Goal: Information Seeking & Learning: Learn about a topic

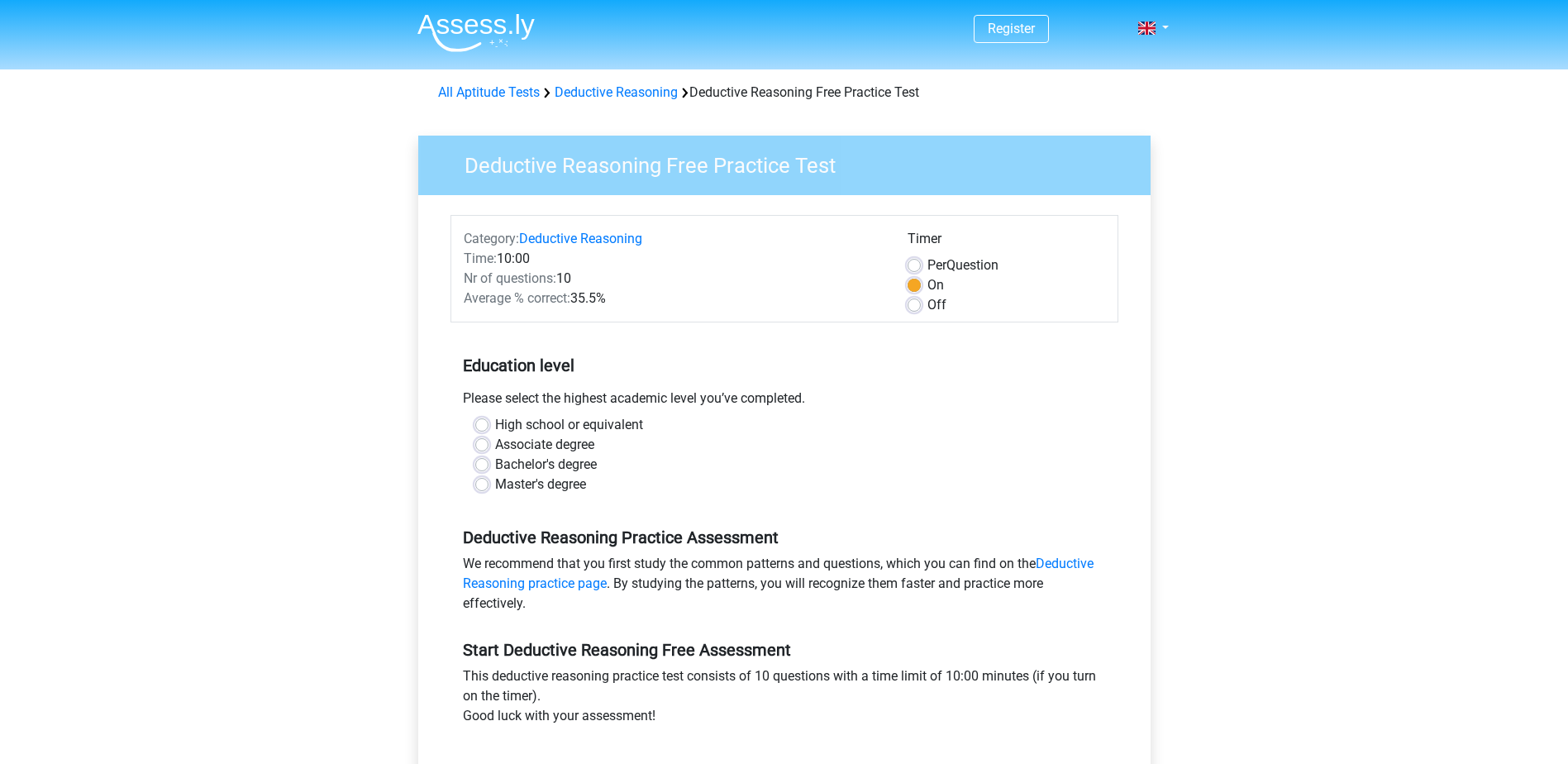
click at [527, 480] on label "Master's degree" at bounding box center [541, 484] width 91 height 20
click at [489, 480] on input "Master's degree" at bounding box center [482, 482] width 13 height 16
radio input "true"
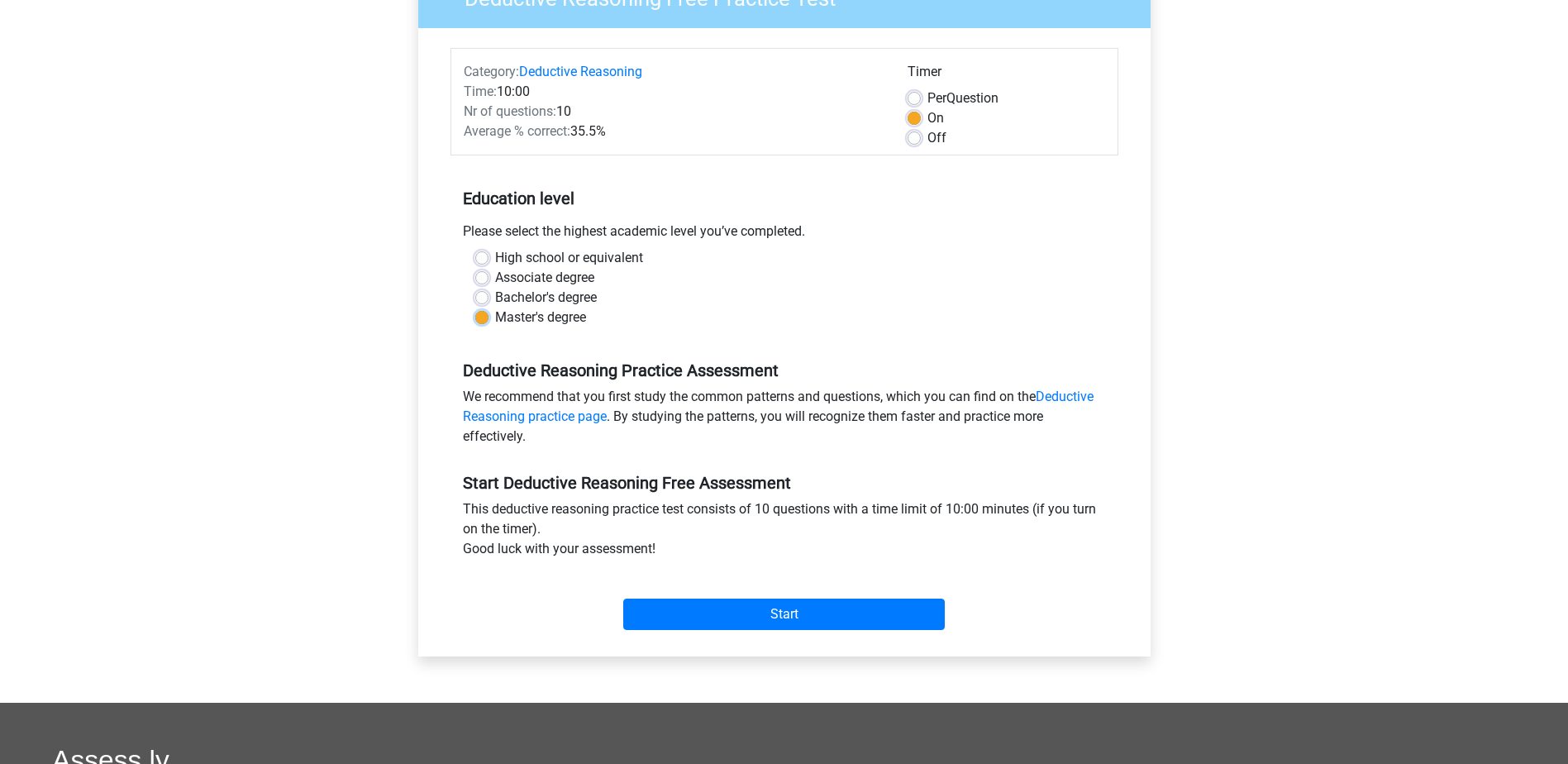
scroll to position [165, 0]
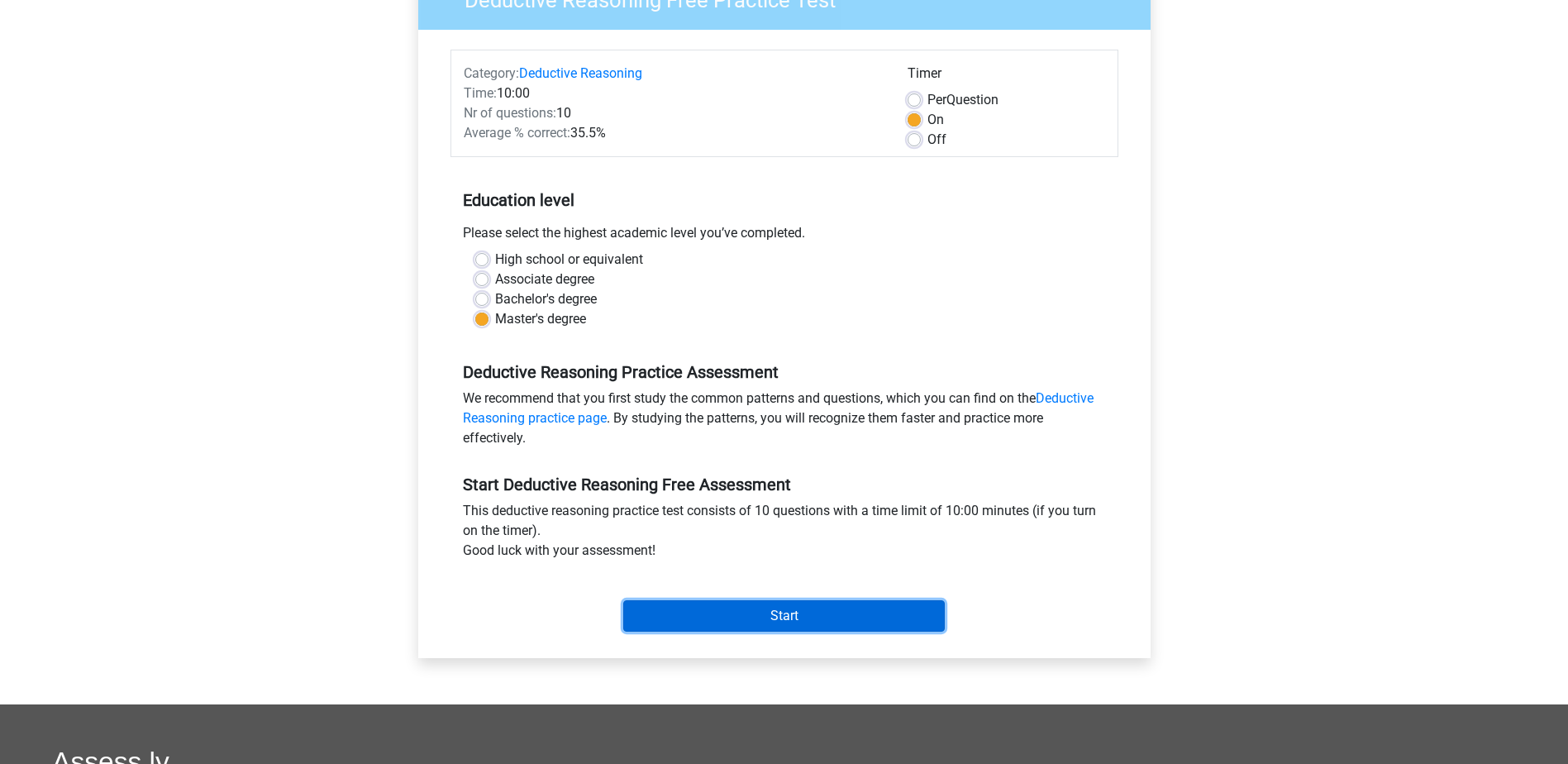
click at [734, 613] on input "Start" at bounding box center [784, 615] width 322 height 31
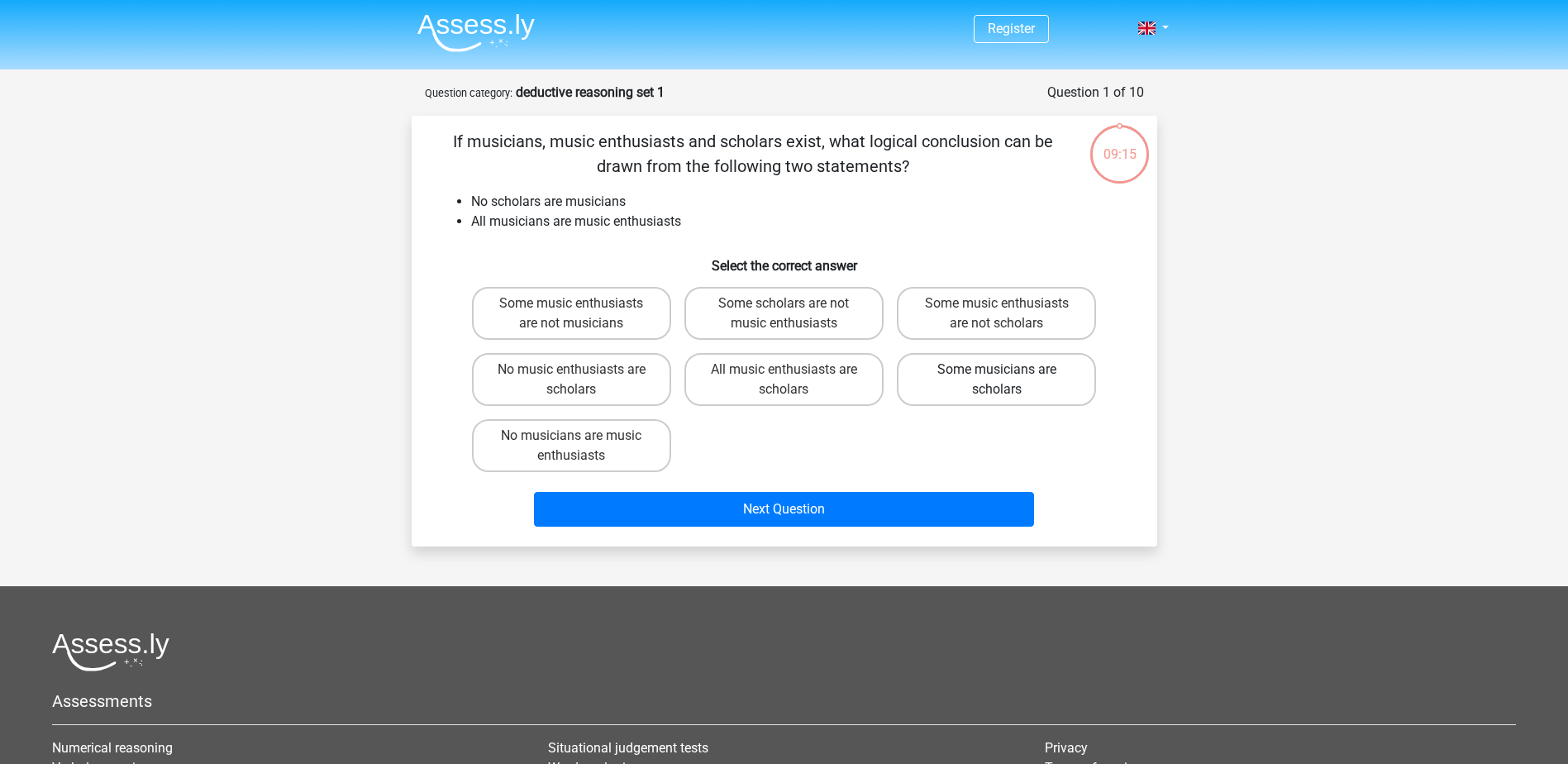
click at [925, 381] on label "Some musicians are scholars" at bounding box center [997, 380] width 199 height 53
click at [997, 381] on input "Some musicians are scholars" at bounding box center [1001, 374] width 10 height 10
radio input "true"
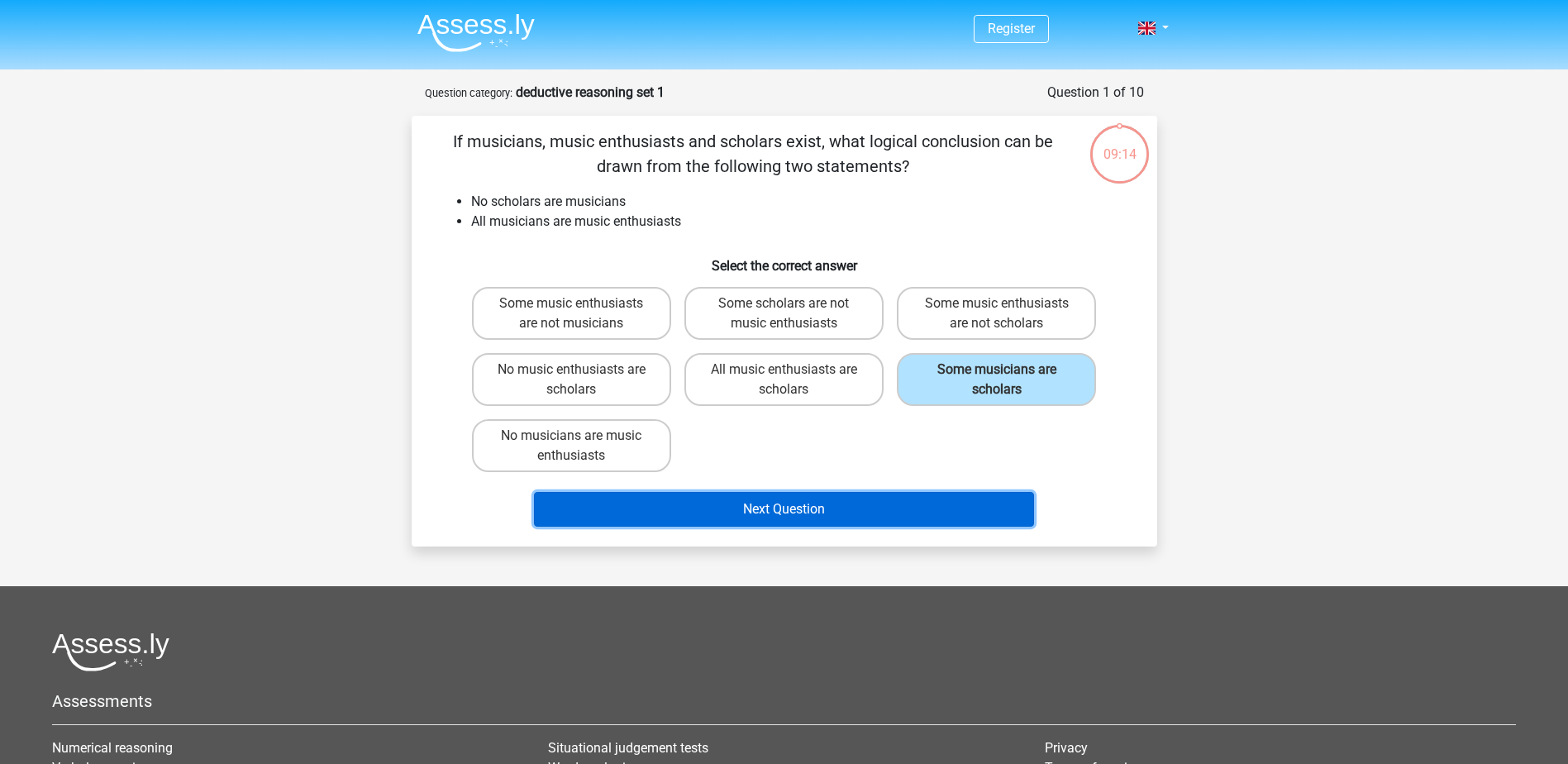
click at [831, 510] on button "Next Question" at bounding box center [784, 509] width 500 height 35
